Goal: Task Accomplishment & Management: Use online tool/utility

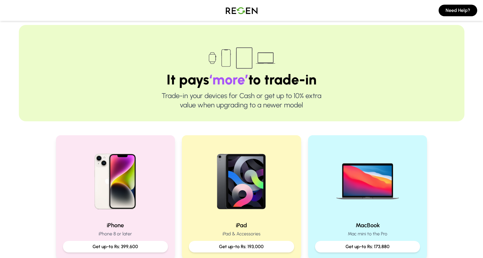
scroll to position [136, 0]
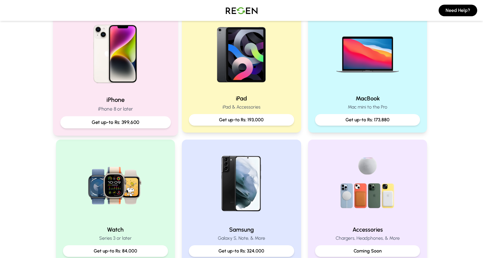
click at [125, 79] on img at bounding box center [115, 52] width 78 height 78
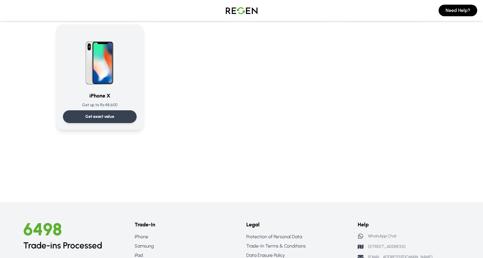
scroll to position [665, 0]
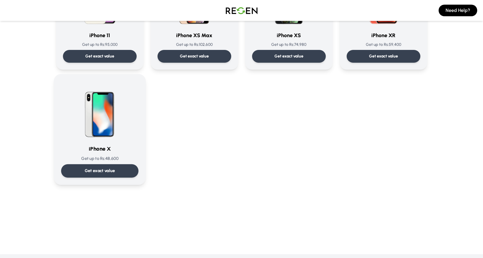
click at [76, 158] on p "Get up to Rs: 48,600" at bounding box center [99, 159] width 77 height 6
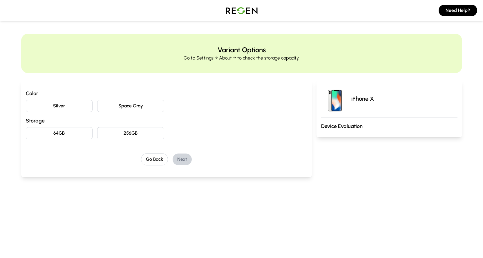
click at [68, 107] on button "Silver" at bounding box center [59, 106] width 67 height 12
click at [66, 132] on button "64GB" at bounding box center [59, 133] width 67 height 12
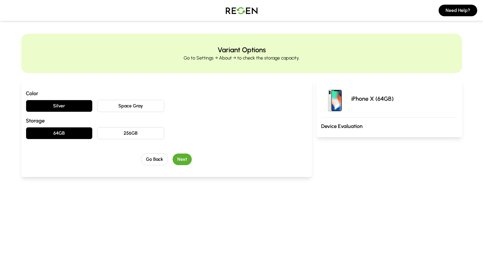
click at [387, 133] on div "iPhone X (64GB) Device Evaluation" at bounding box center [389, 108] width 145 height 57
click at [323, 125] on h3 "Device Evaluation" at bounding box center [389, 126] width 136 height 8
click at [182, 160] on button "Next" at bounding box center [182, 160] width 19 height 12
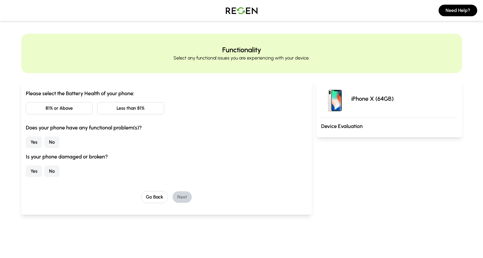
click at [120, 112] on button "Less than 81%" at bounding box center [130, 108] width 67 height 12
click at [35, 174] on button "Yes" at bounding box center [34, 171] width 16 height 12
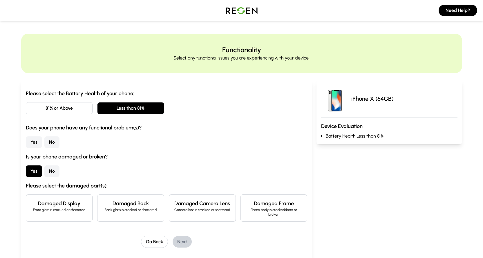
click at [139, 211] on p "Back glass is cracked or shattered" at bounding box center [130, 209] width 57 height 5
click at [52, 139] on button "No" at bounding box center [51, 142] width 15 height 12
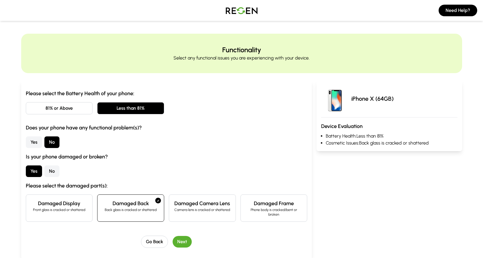
click at [183, 245] on button "Next" at bounding box center [182, 242] width 19 height 12
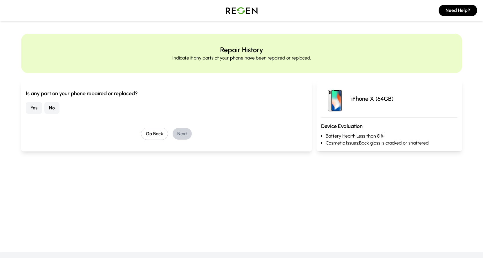
click at [30, 111] on button "Yes" at bounding box center [34, 108] width 16 height 12
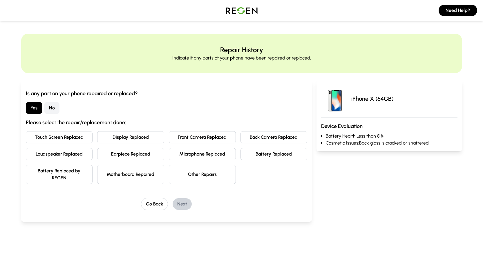
click at [264, 158] on button "Battery Replaced" at bounding box center [274, 154] width 67 height 12
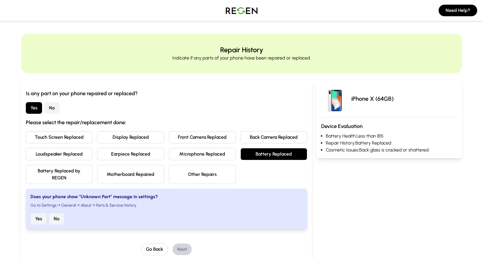
click at [34, 220] on button "Yes" at bounding box center [38, 219] width 16 height 12
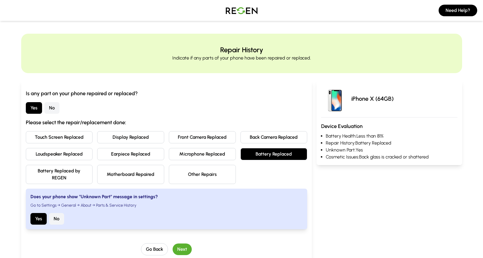
click at [189, 247] on button "Next" at bounding box center [182, 249] width 19 height 12
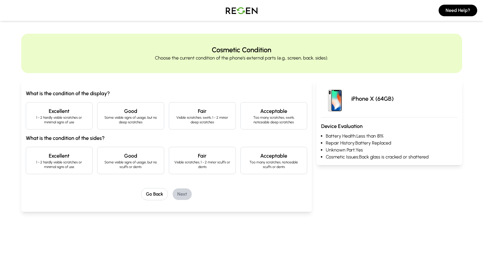
click at [279, 116] on p "Too many scratches, swirls, noticeable deep scratches" at bounding box center [273, 119] width 57 height 9
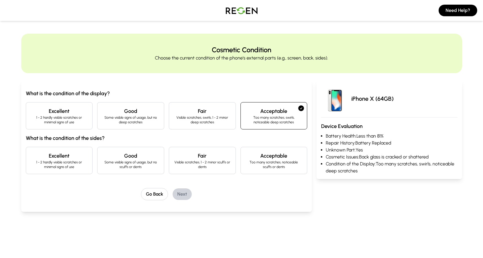
click at [275, 162] on p "Too many scratches, noticeable scuffs or dents" at bounding box center [273, 164] width 57 height 9
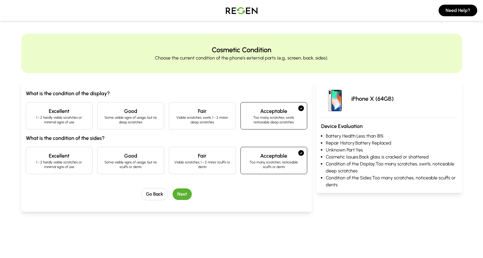
click at [187, 194] on button "Next" at bounding box center [182, 194] width 19 height 12
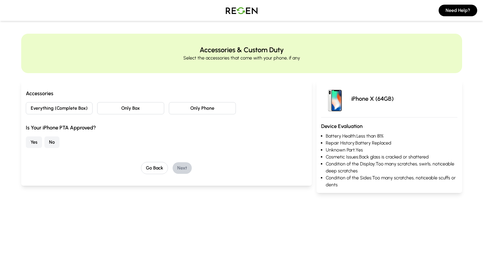
click at [196, 108] on button "Only Phone" at bounding box center [202, 108] width 67 height 12
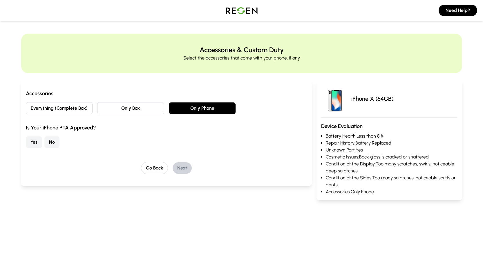
click at [39, 144] on button "Yes" at bounding box center [34, 142] width 16 height 12
click at [179, 169] on button "Next" at bounding box center [182, 168] width 19 height 12
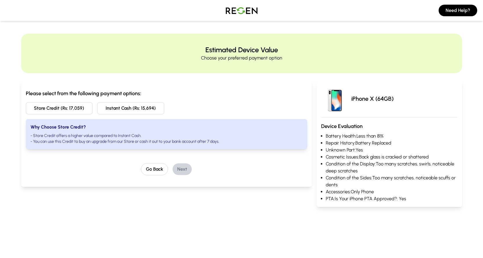
click at [242, 13] on img at bounding box center [241, 10] width 41 height 16
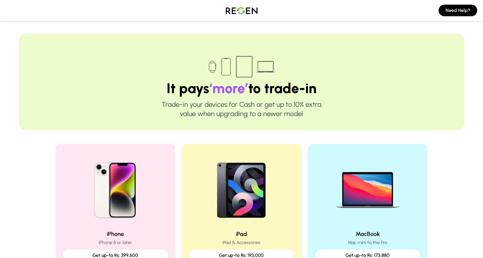
click at [243, 14] on img at bounding box center [241, 10] width 41 height 16
